Goal: Task Accomplishment & Management: Manage account settings

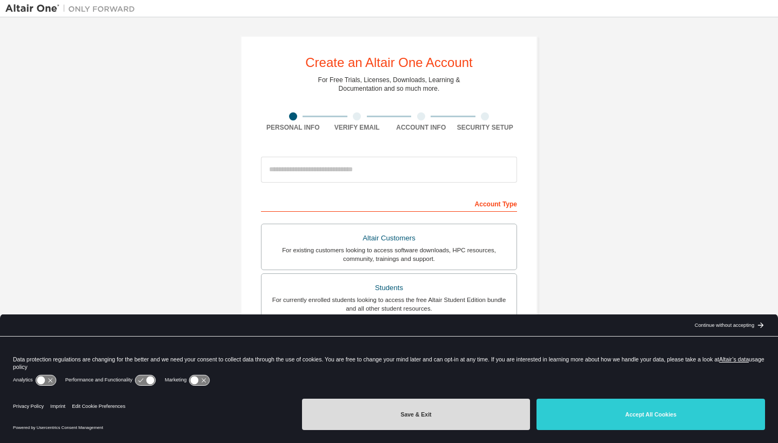
click at [480, 419] on button "Save & Exit" at bounding box center [416, 414] width 229 height 31
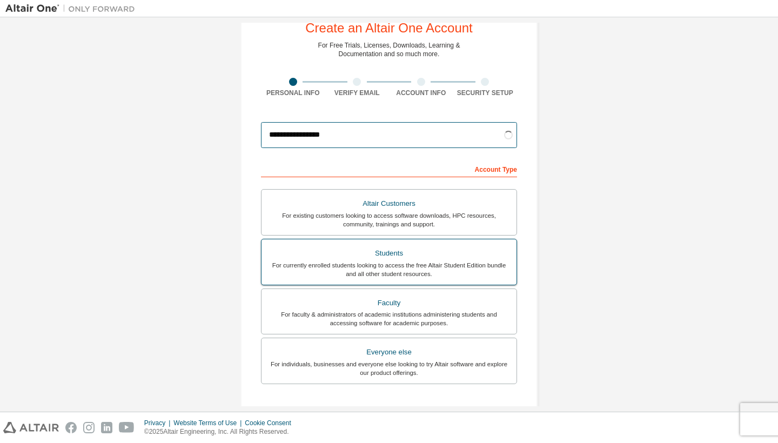
scroll to position [39, 0]
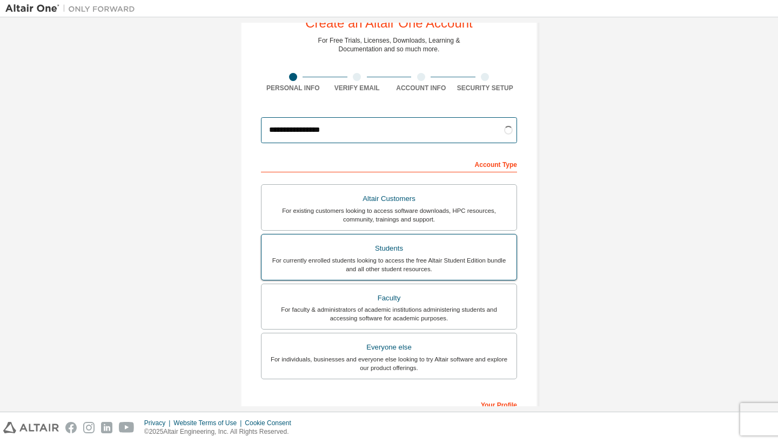
type input "**********"
click at [464, 257] on div "For currently enrolled students looking to access the free Altair Student Editi…" at bounding box center [389, 264] width 242 height 17
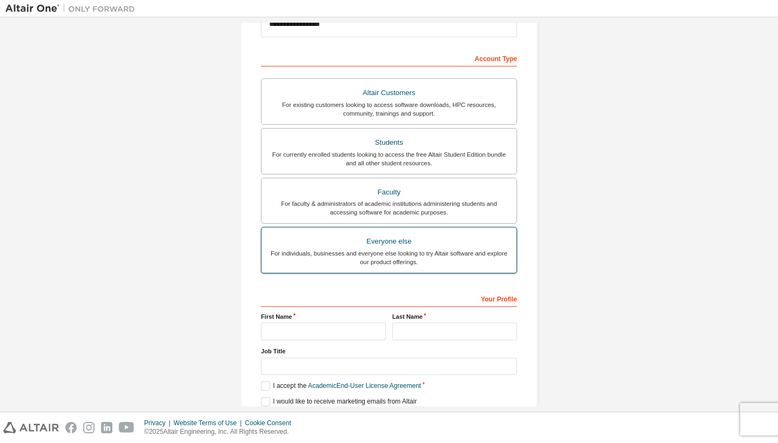
scroll to position [169, 0]
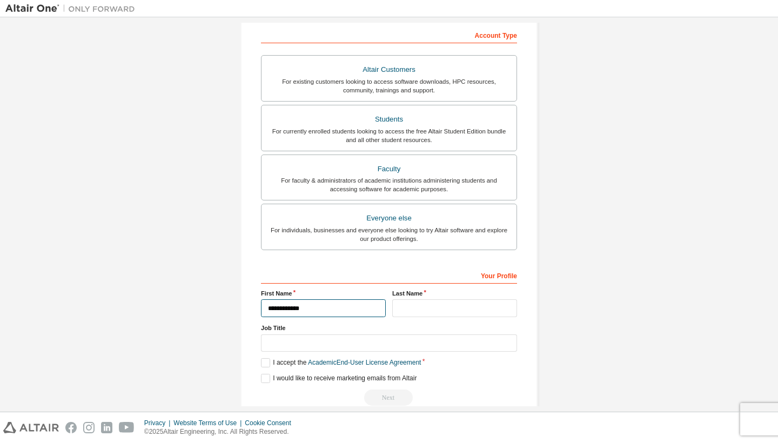
type input "**********"
type input "*****"
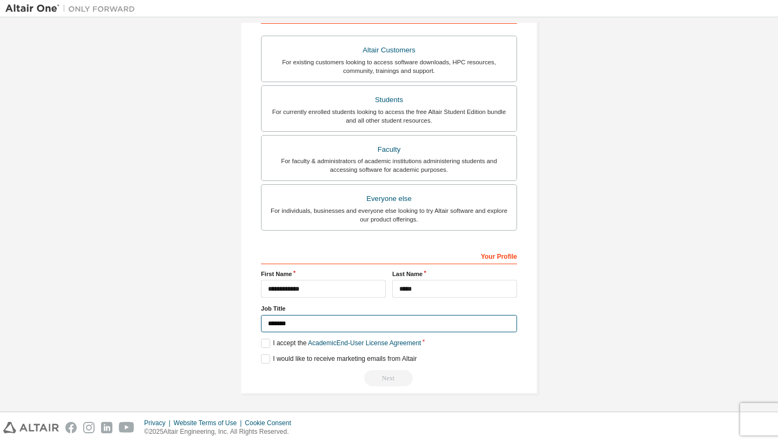
scroll to position [187, 0]
type input "*******"
click at [272, 347] on label "I accept the Academic End-User License Agreement" at bounding box center [341, 343] width 160 height 9
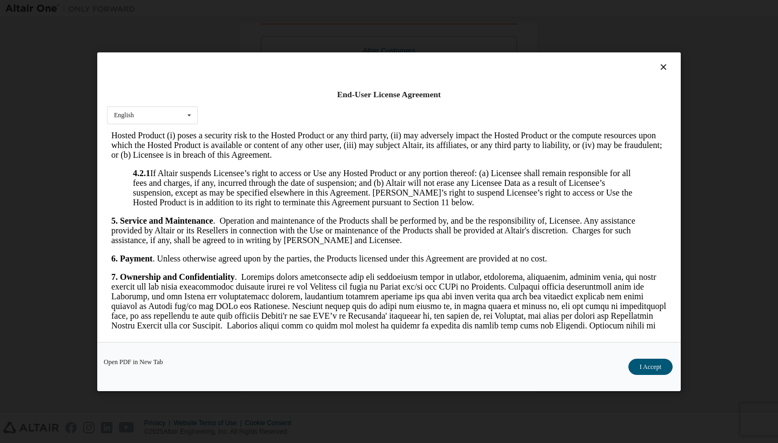
scroll to position [970, 0]
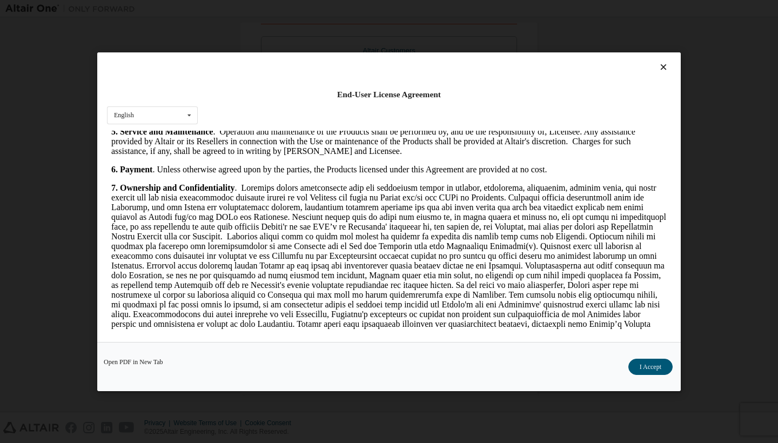
click at [660, 356] on div "Open PDF in New Tab I Accept" at bounding box center [389, 366] width 584 height 49
click at [652, 366] on button "I Accept" at bounding box center [650, 367] width 44 height 16
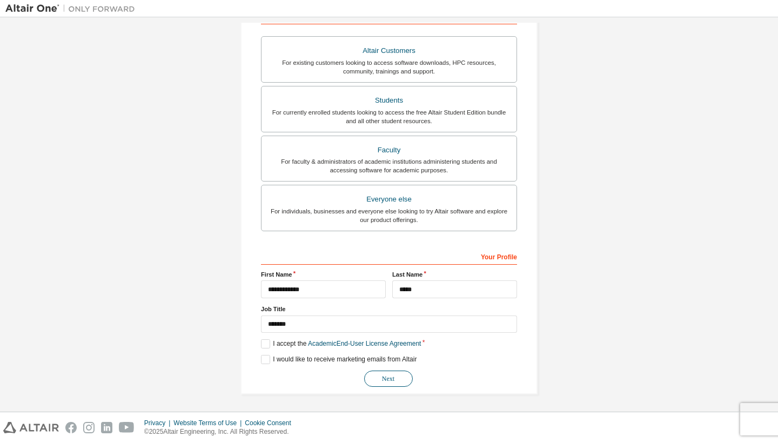
click at [398, 379] on button "Next" at bounding box center [388, 379] width 49 height 16
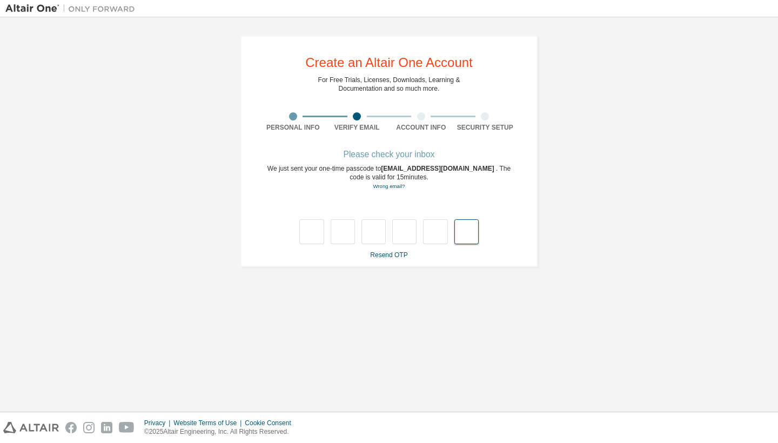
paste input "*"
type input "*"
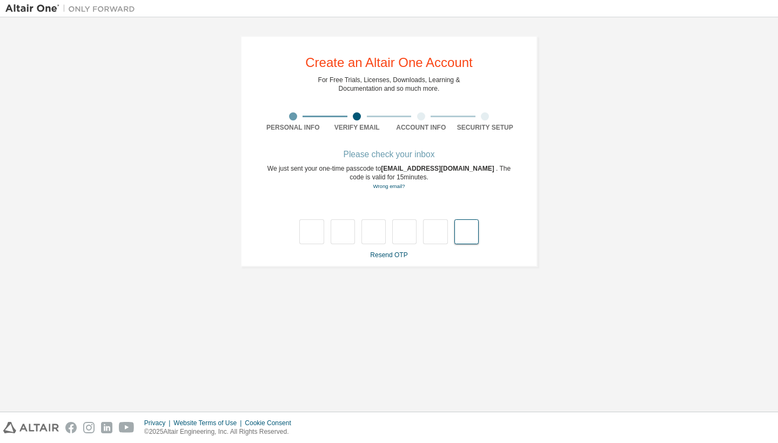
type input "*"
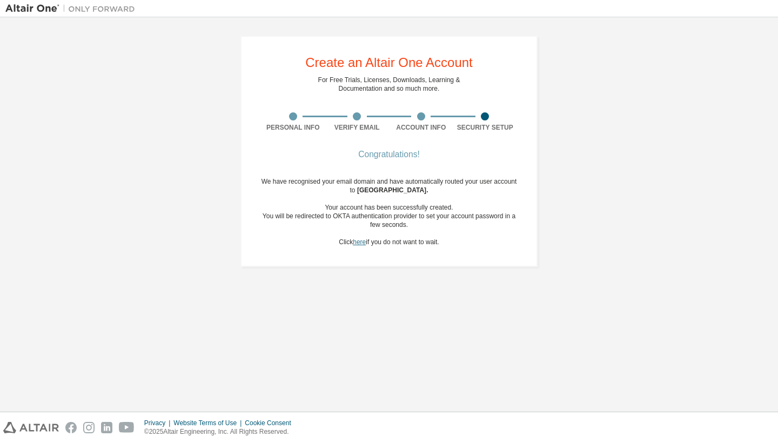
click at [353, 245] on link "here" at bounding box center [359, 242] width 13 height 8
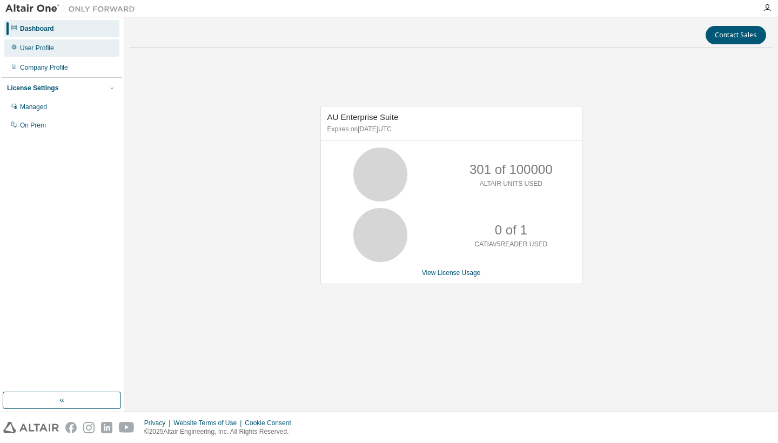
click at [48, 42] on div "User Profile" at bounding box center [61, 47] width 115 height 17
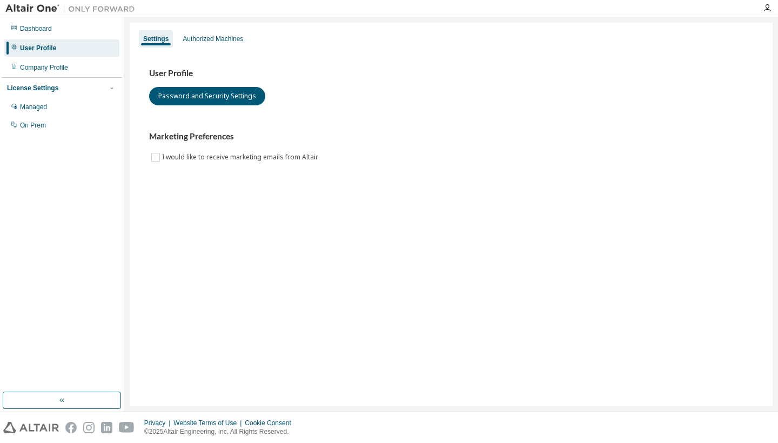
click at [33, 17] on div "Dashboard User Profile Company Profile License Settings Managed On Prem" at bounding box center [62, 214] width 124 height 394
click at [31, 11] on img at bounding box center [72, 8] width 135 height 11
click at [31, 427] on img at bounding box center [31, 427] width 56 height 11
click at [59, 400] on icon "button" at bounding box center [62, 400] width 9 height 9
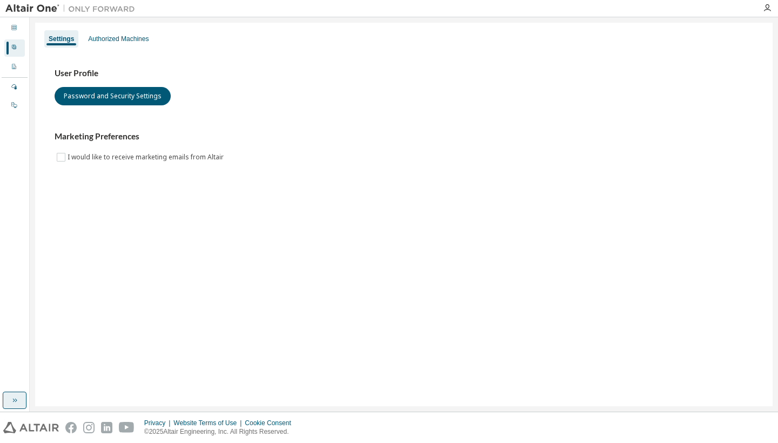
click at [122, 14] on div at bounding box center [70, 8] width 140 height 17
click at [14, 45] on icon at bounding box center [14, 47] width 6 height 6
click at [11, 399] on icon "button" at bounding box center [14, 400] width 9 height 9
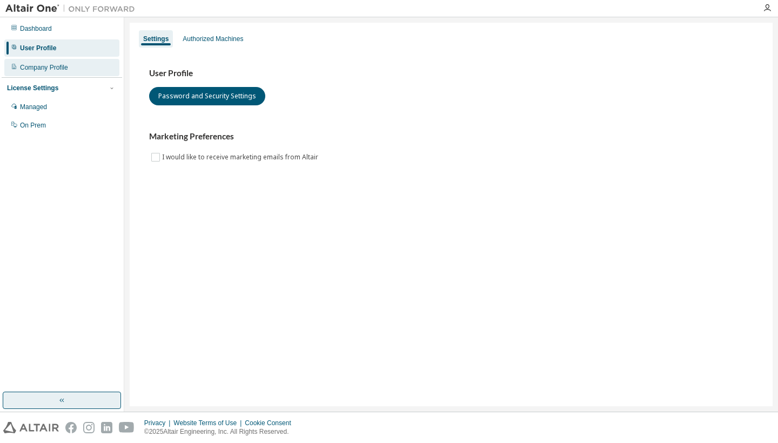
click at [80, 65] on div "Company Profile" at bounding box center [61, 67] width 115 height 17
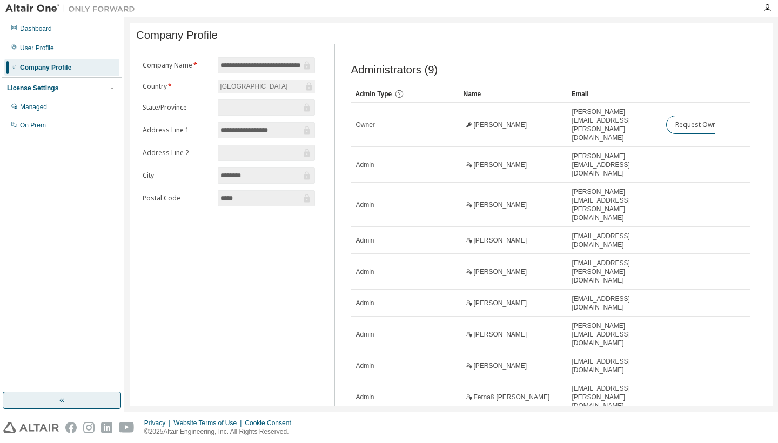
click at [284, 109] on input "text" at bounding box center [260, 107] width 81 height 11
click at [661, 425] on input "*" at bounding box center [661, 429] width 21 height 9
drag, startPoint x: 53, startPoint y: 11, endPoint x: 45, endPoint y: 11, distance: 8.1
click at [45, 11] on img at bounding box center [72, 8] width 135 height 11
click at [36, 29] on div "Dashboard" at bounding box center [36, 28] width 32 height 9
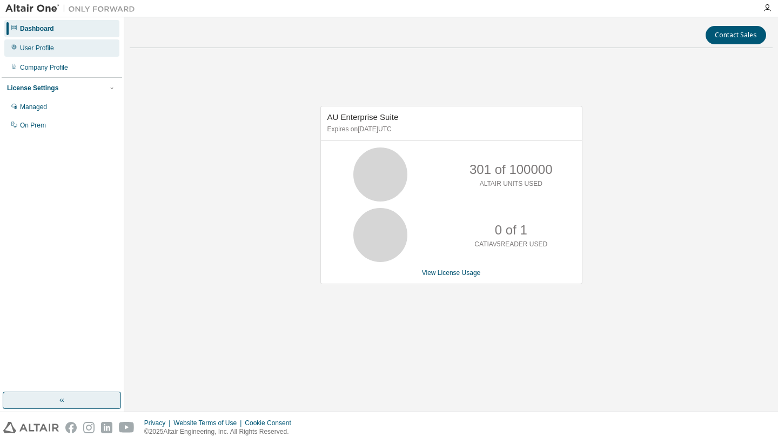
click at [83, 48] on div "User Profile" at bounding box center [61, 47] width 115 height 17
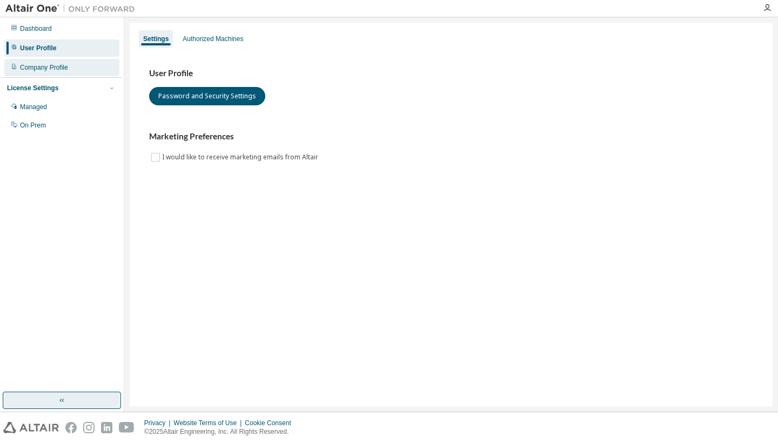
click at [61, 63] on div "Company Profile" at bounding box center [44, 67] width 48 height 9
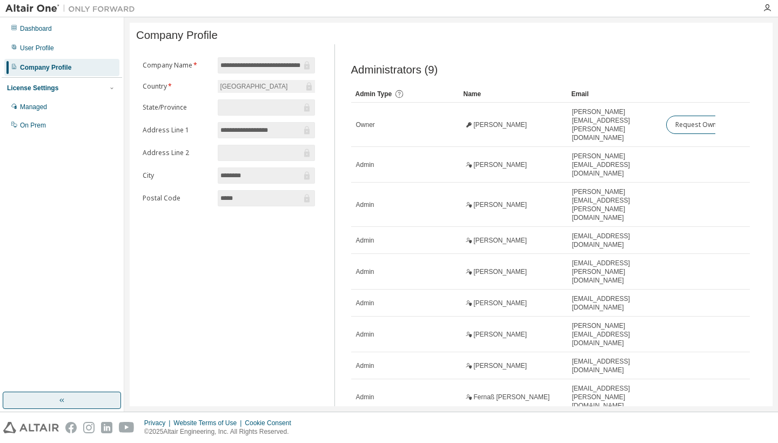
click at [56, 90] on div "License Settings" at bounding box center [32, 88] width 51 height 9
click at [51, 81] on div "License Settings Managed On Prem" at bounding box center [62, 87] width 120 height 21
click at [50, 83] on div "License Settings" at bounding box center [62, 88] width 110 height 10
click at [51, 109] on div "Managed" at bounding box center [61, 106] width 115 height 17
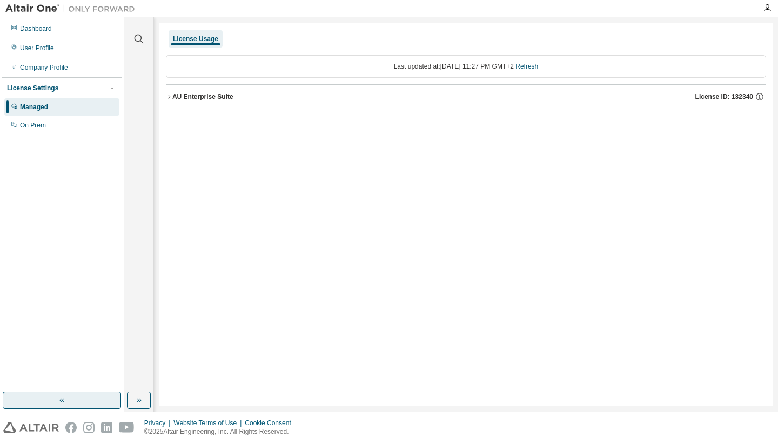
click at [197, 93] on div "AU Enterprise Suite" at bounding box center [202, 96] width 61 height 9
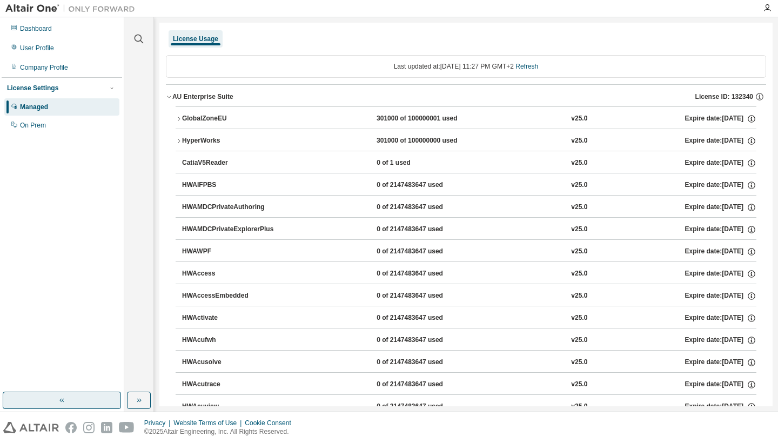
click at [174, 94] on div "AU Enterprise Suite" at bounding box center [202, 96] width 61 height 9
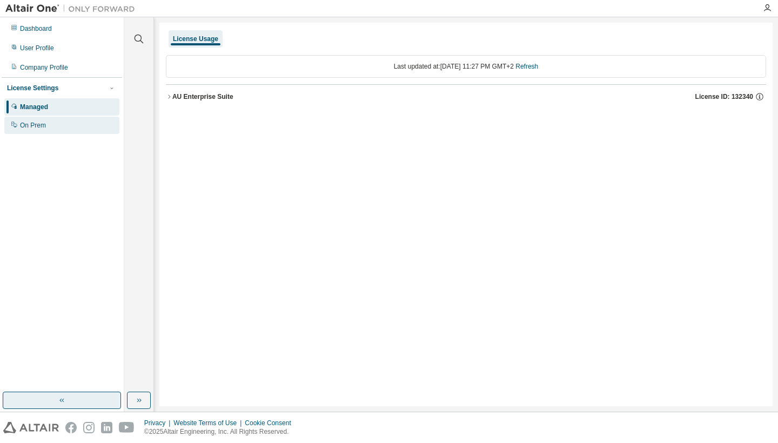
click at [71, 117] on div "On Prem" at bounding box center [61, 125] width 115 height 17
